Goal: Navigation & Orientation: Find specific page/section

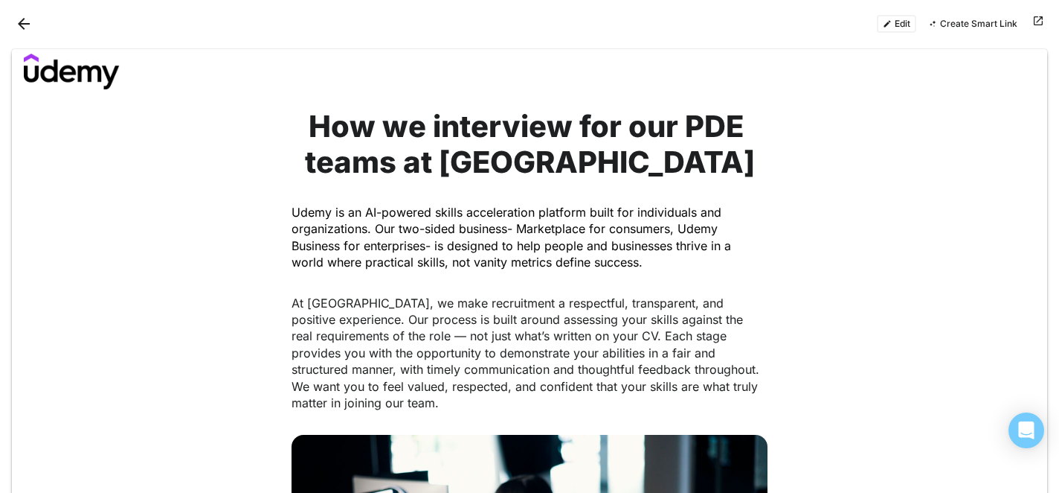
click at [26, 25] on button "Back" at bounding box center [24, 24] width 24 height 24
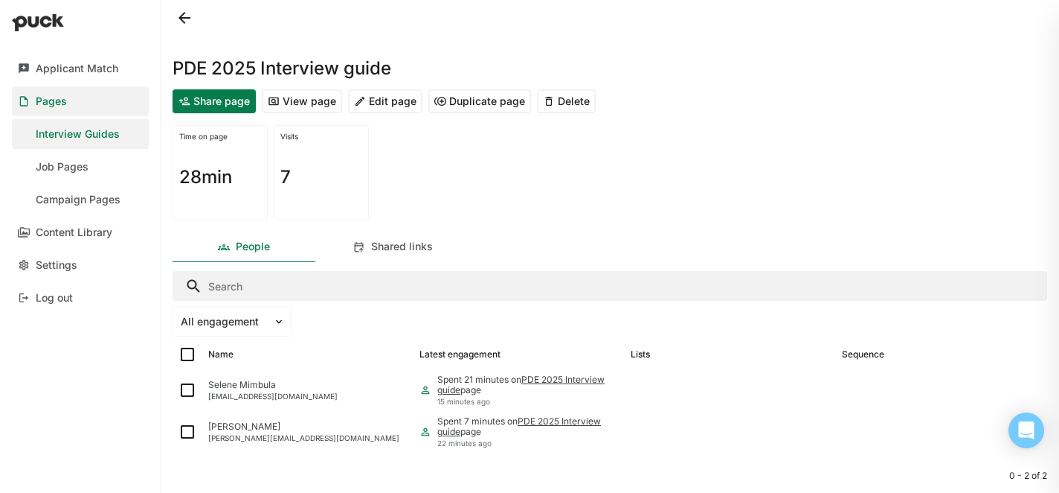
click at [94, 129] on div "Interview Guides" at bounding box center [78, 134] width 84 height 13
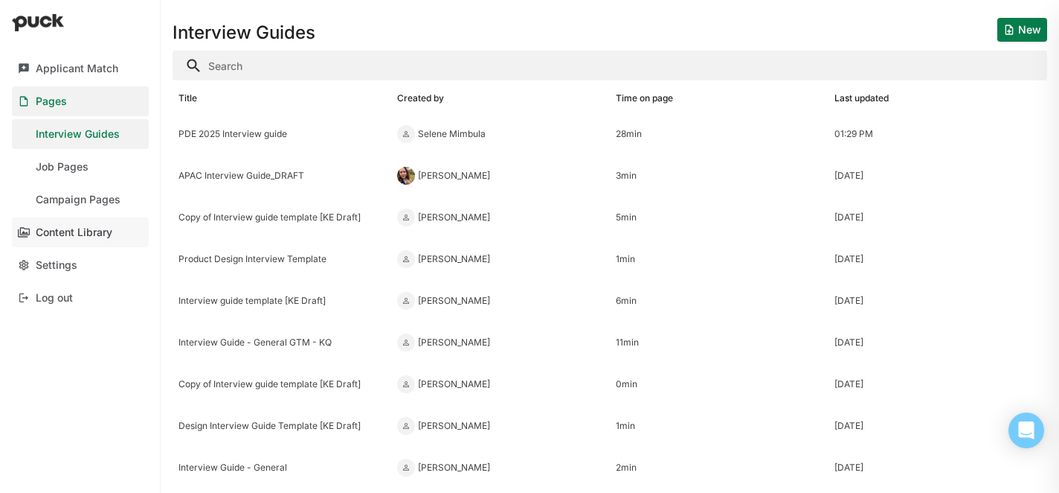
click at [64, 226] on div "Content Library" at bounding box center [74, 232] width 77 height 13
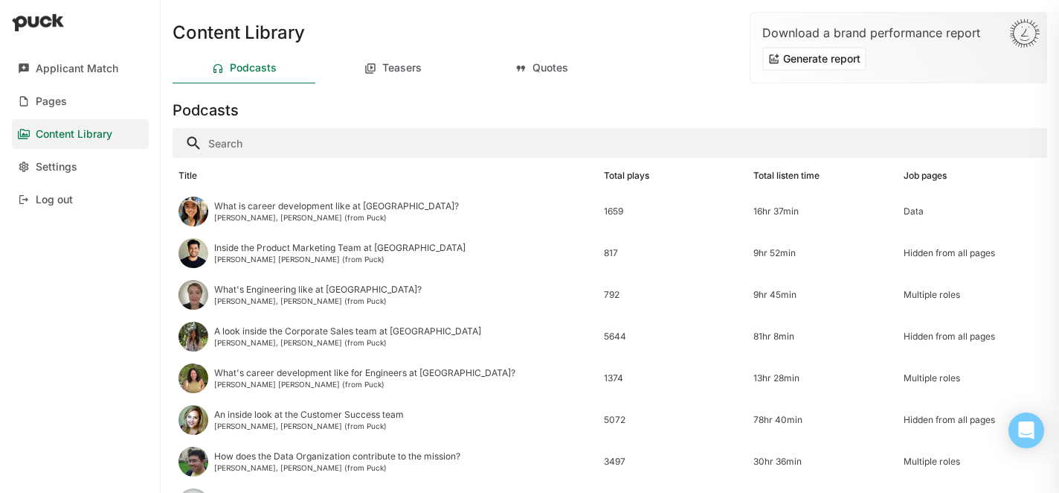
click at [226, 71] on div "Podcasts" at bounding box center [244, 69] width 143 height 30
